Goal: Find specific page/section: Find specific page/section

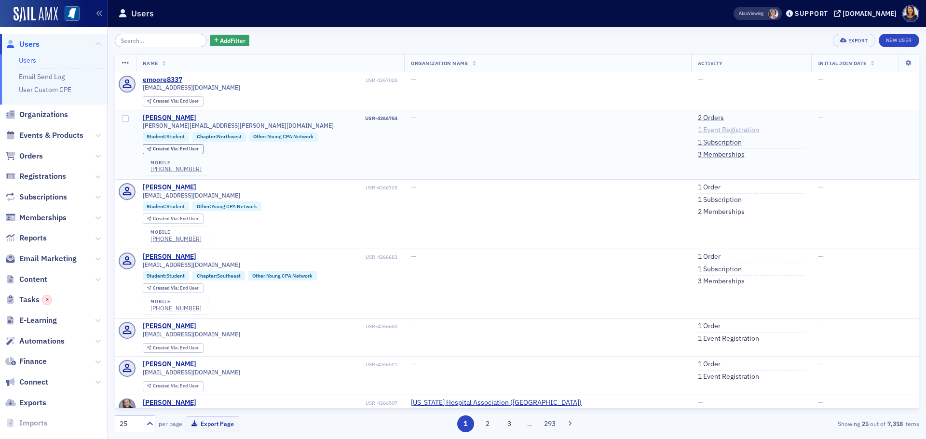
click at [698, 129] on link "1 Event Registration" at bounding box center [728, 130] width 61 height 9
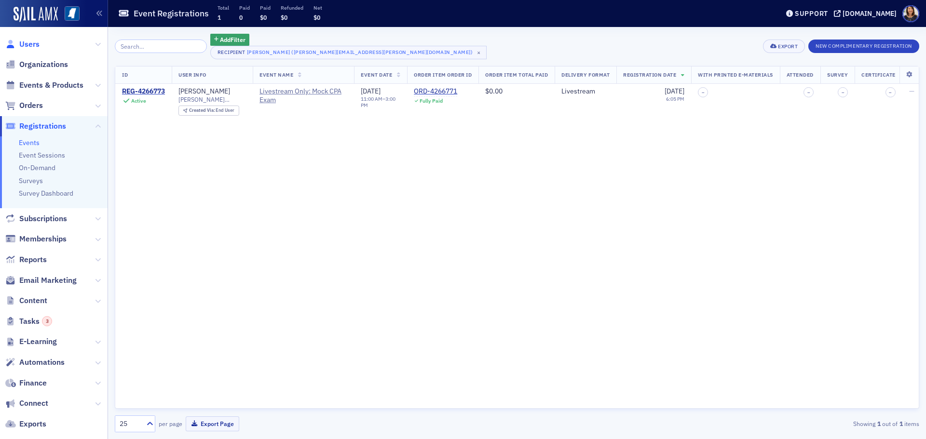
click at [29, 44] on span "Users" at bounding box center [29, 44] width 20 height 11
